Goal: Task Accomplishment & Management: Manage account settings

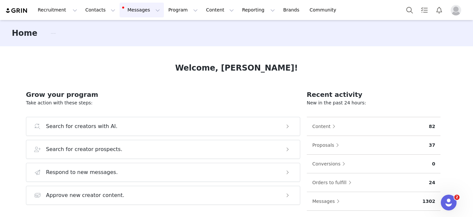
click at [129, 7] on button "Messages Messages" at bounding box center [141, 10] width 44 height 15
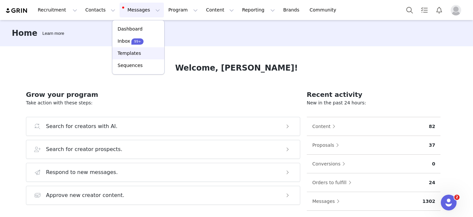
drag, startPoint x: 129, startPoint y: 57, endPoint x: 116, endPoint y: 60, distance: 13.2
click at [129, 57] on link "Templates" at bounding box center [138, 53] width 52 height 12
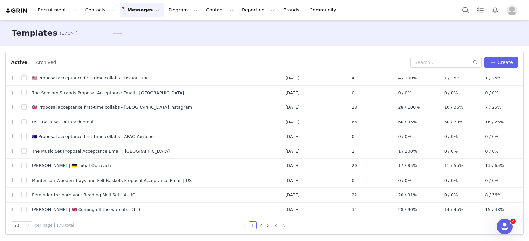
scroll to position [602, 0]
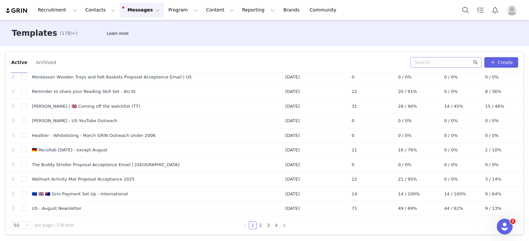
drag, startPoint x: 474, startPoint y: 60, endPoint x: 470, endPoint y: 61, distance: 4.1
click at [472, 60] on icon "icon: search" at bounding box center [475, 62] width 5 height 5
click at [452, 63] on input "text" at bounding box center [445, 62] width 71 height 11
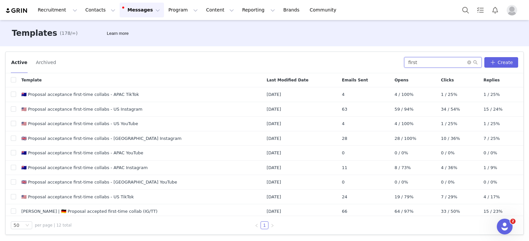
scroll to position [1, 0]
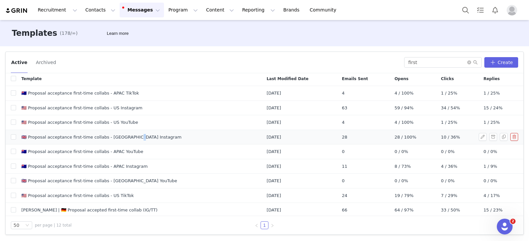
drag, startPoint x: 53, startPoint y: 140, endPoint x: 132, endPoint y: 139, distance: 79.1
click at [132, 139] on td "🇬🇧 Proposal acceptance first-time collabs - [GEOGRAPHIC_DATA] Instagram" at bounding box center [138, 137] width 245 height 15
click at [132, 139] on span "🇬🇧 Proposal acceptance first-time collabs - [GEOGRAPHIC_DATA] Instagram" at bounding box center [101, 137] width 160 height 7
drag, startPoint x: 148, startPoint y: 137, endPoint x: 35, endPoint y: 136, distance: 112.3
click at [35, 136] on td "🇬🇧 Proposal acceptance first-time collabs - [GEOGRAPHIC_DATA] Instagram" at bounding box center [138, 137] width 245 height 15
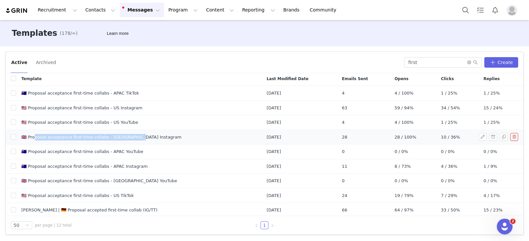
click at [35, 136] on span "🇬🇧 Proposal acceptance first-time collabs - [GEOGRAPHIC_DATA] Instagram" at bounding box center [101, 137] width 160 height 7
drag, startPoint x: 27, startPoint y: 136, endPoint x: 148, endPoint y: 135, distance: 120.5
click at [148, 135] on td "🇬🇧 Proposal acceptance first-time collabs - [GEOGRAPHIC_DATA] Instagram" at bounding box center [138, 137] width 245 height 15
drag, startPoint x: 148, startPoint y: 135, endPoint x: 143, endPoint y: 138, distance: 5.5
click at [148, 135] on td "🇬🇧 Proposal acceptance first-time collabs - [GEOGRAPHIC_DATA] Instagram" at bounding box center [138, 137] width 245 height 15
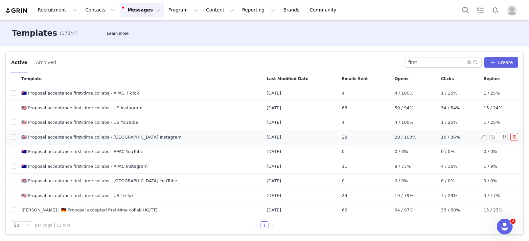
click at [126, 137] on span "🇬🇧 Proposal acceptance first-time collabs - [GEOGRAPHIC_DATA] Instagram" at bounding box center [101, 137] width 160 height 7
click at [116, 137] on span "🇬🇧 Proposal acceptance first-time collabs - [GEOGRAPHIC_DATA] Instagram" at bounding box center [101, 137] width 160 height 7
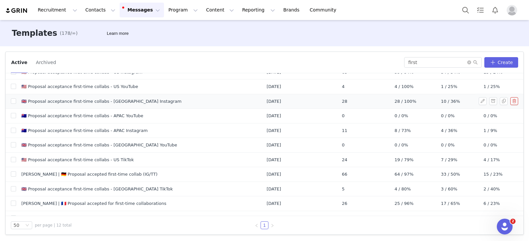
scroll to position [47, 0]
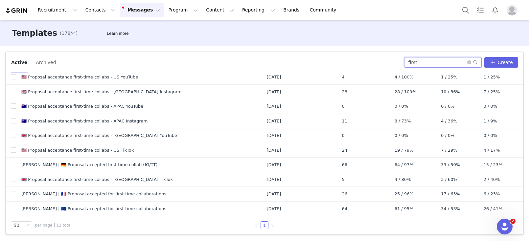
click at [429, 61] on input "first" at bounding box center [442, 62] width 77 height 11
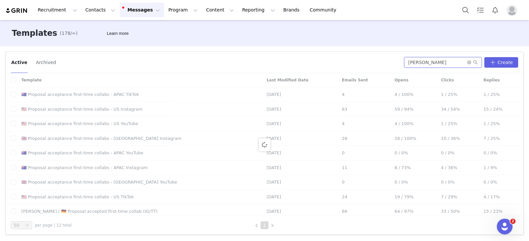
type input "[PERSON_NAME]"
drag, startPoint x: 389, startPoint y: 61, endPoint x: 363, endPoint y: 63, distance: 26.3
click at [363, 63] on div "Active Archived [PERSON_NAME] Create" at bounding box center [264, 62] width 507 height 11
click at [404, 62] on div "Active Archived" at bounding box center [207, 62] width 393 height 11
click at [414, 62] on input "[PERSON_NAME]" at bounding box center [442, 62] width 77 height 11
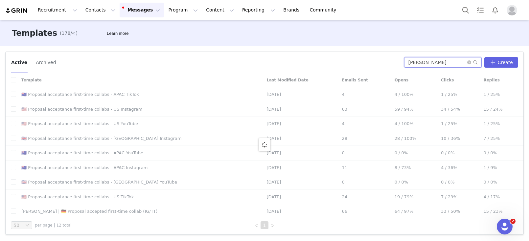
click at [414, 62] on input "[PERSON_NAME]" at bounding box center [442, 62] width 77 height 11
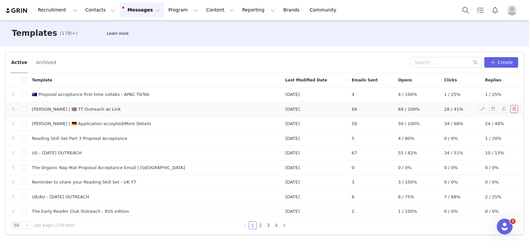
click at [79, 109] on span "[PERSON_NAME] | 🇬🇧 TT Outreach w/ Link" at bounding box center [76, 109] width 89 height 7
click at [36, 107] on span "[PERSON_NAME] | 🇬🇧 TT Outreach w/ Link" at bounding box center [76, 109] width 89 height 7
click at [472, 110] on button "button" at bounding box center [482, 109] width 8 height 8
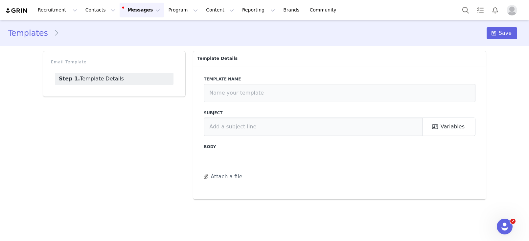
type input "[PERSON_NAME] | 🇬🇧 TT Outreach w/ Link"
type input "Let’s collaborate! We love your content ✨"
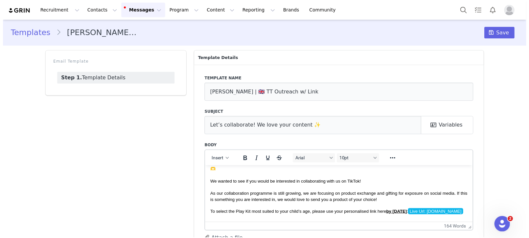
scroll to position [49, 0]
